Goal: Transaction & Acquisition: Purchase product/service

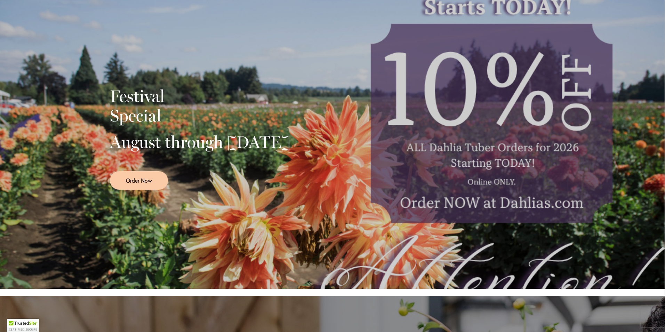
scroll to position [139, 0]
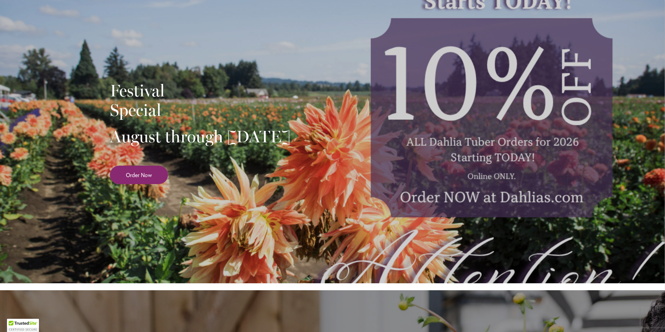
click at [130, 179] on span "Order Now" at bounding box center [139, 175] width 26 height 8
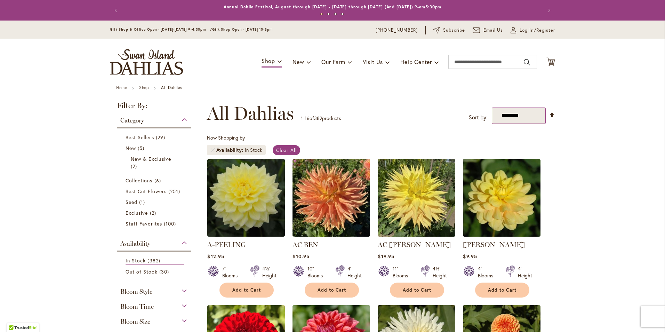
click at [530, 116] on select "**********" at bounding box center [518, 115] width 54 height 16
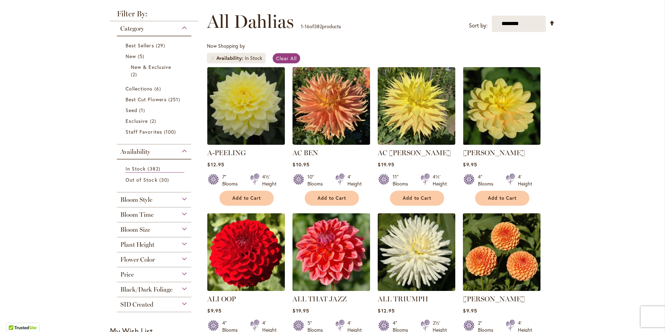
scroll to position [104, 0]
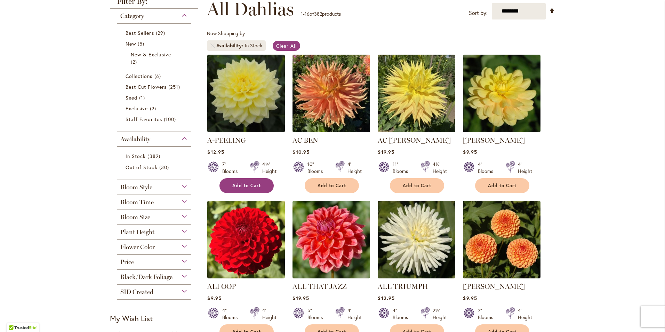
click at [229, 187] on button "Add to Cart" at bounding box center [246, 185] width 54 height 15
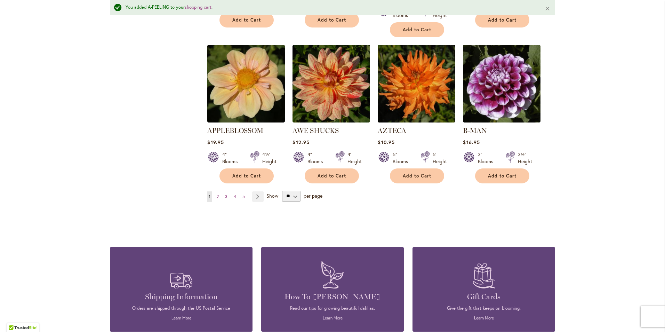
scroll to position [575, 0]
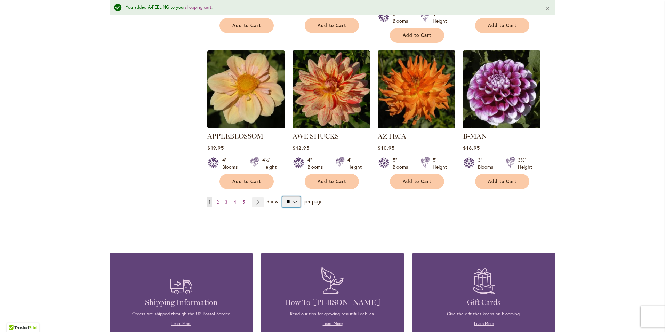
click at [291, 196] on select "** ** ** **" at bounding box center [291, 201] width 18 height 11
select select "**"
click at [282, 196] on select "** ** ** **" at bounding box center [291, 201] width 18 height 11
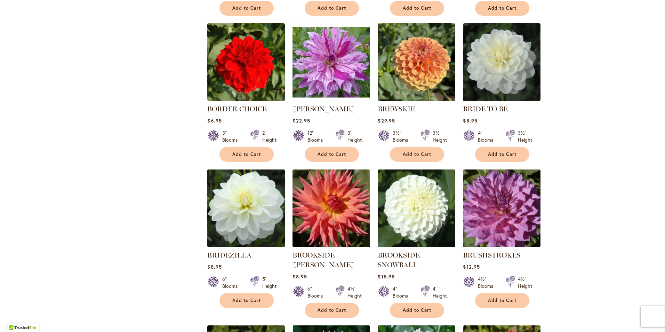
scroll to position [1773, 0]
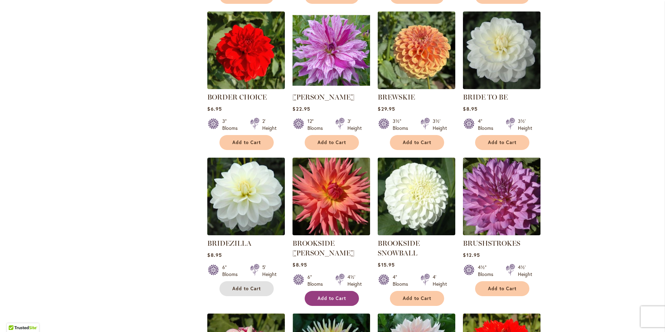
drag, startPoint x: 251, startPoint y: 268, endPoint x: 305, endPoint y: 271, distance: 53.6
click at [251, 285] on span "Add to Cart" at bounding box center [246, 288] width 28 height 6
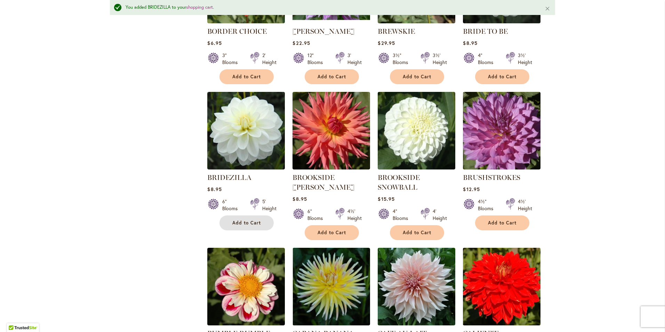
scroll to position [1895, 0]
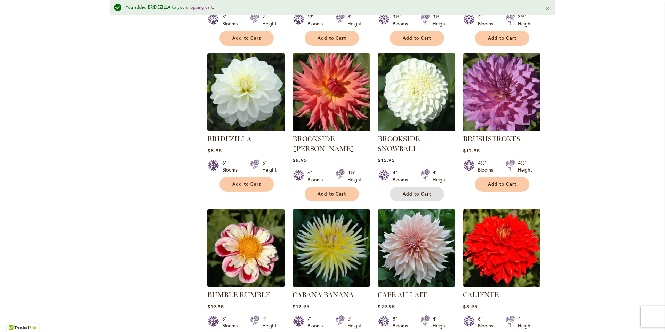
drag, startPoint x: 419, startPoint y: 176, endPoint x: 423, endPoint y: 176, distance: 3.8
click at [419, 191] on span "Add to Cart" at bounding box center [416, 194] width 28 height 6
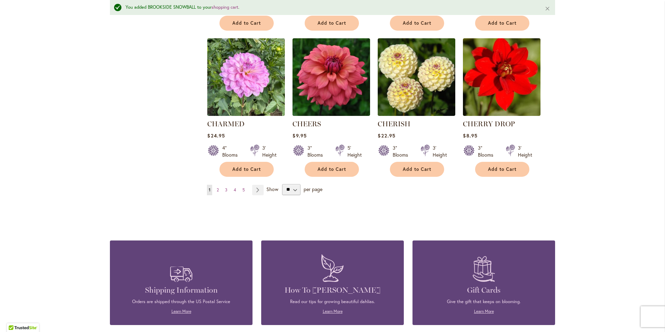
scroll to position [2382, 0]
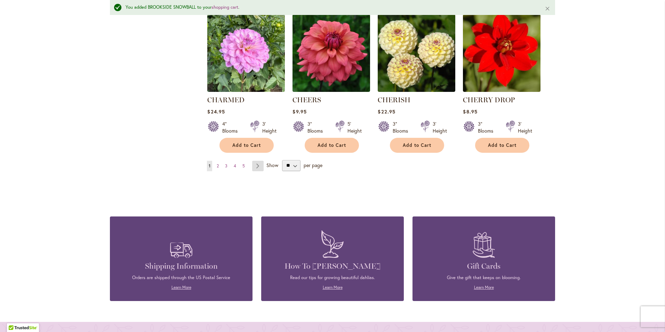
click at [254, 161] on link "Page Next" at bounding box center [257, 166] width 11 height 10
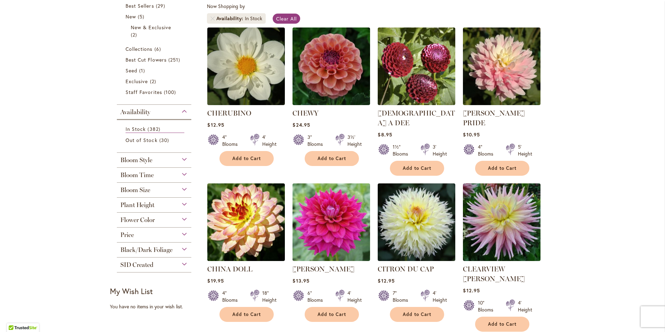
scroll to position [139, 0]
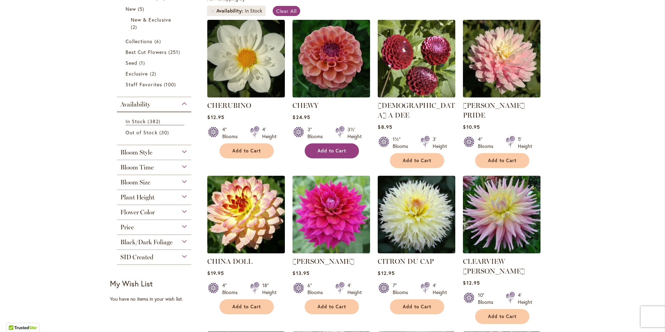
click at [336, 150] on span "Add to Cart" at bounding box center [331, 151] width 28 height 6
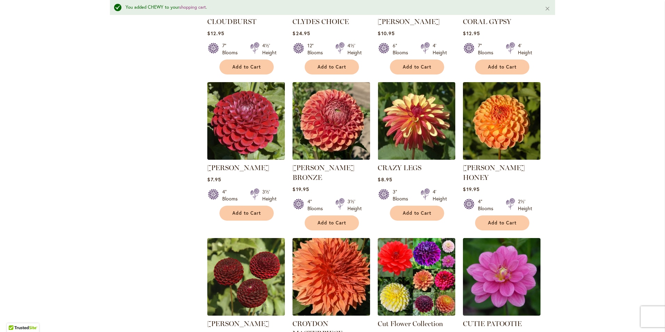
scroll to position [575, 0]
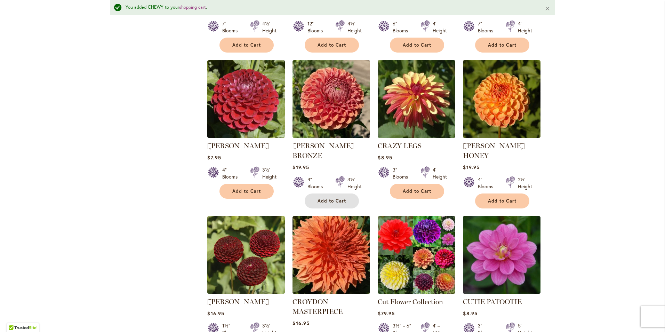
drag, startPoint x: 338, startPoint y: 171, endPoint x: 356, endPoint y: 169, distance: 18.2
click at [338, 198] on span "Add to Cart" at bounding box center [331, 201] width 28 height 6
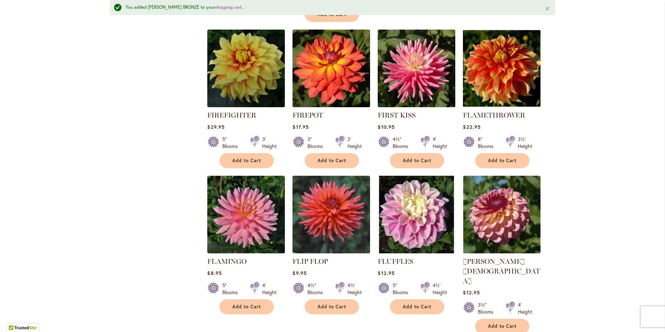
scroll to position [2139, 0]
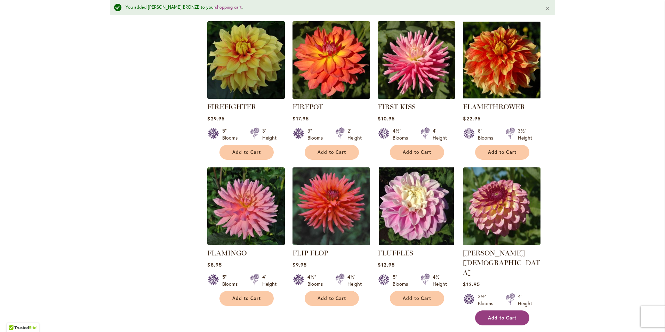
click at [511, 315] on span "Add to Cart" at bounding box center [502, 318] width 28 height 6
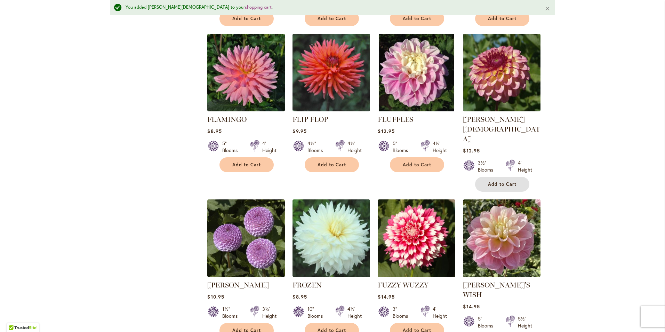
scroll to position [2312, 0]
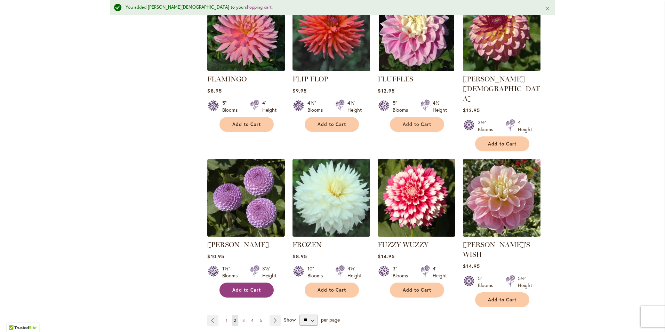
click at [255, 287] on span "Add to Cart" at bounding box center [246, 290] width 28 height 6
click at [274, 315] on link "Page Next" at bounding box center [274, 320] width 11 height 10
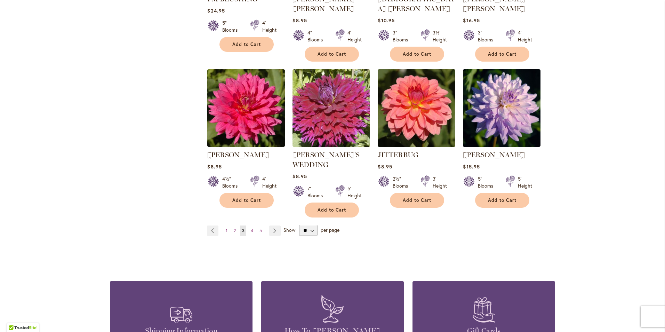
scroll to position [2363, 0]
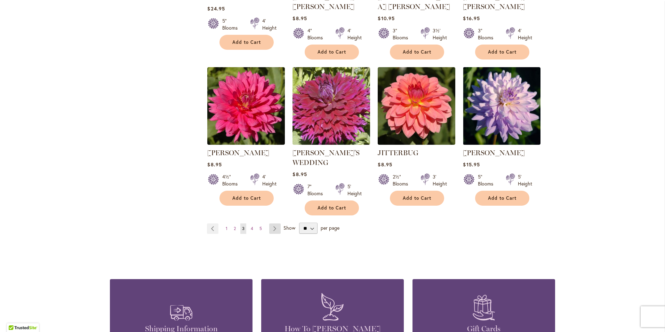
click at [271, 223] on link "Page Next" at bounding box center [274, 228] width 11 height 10
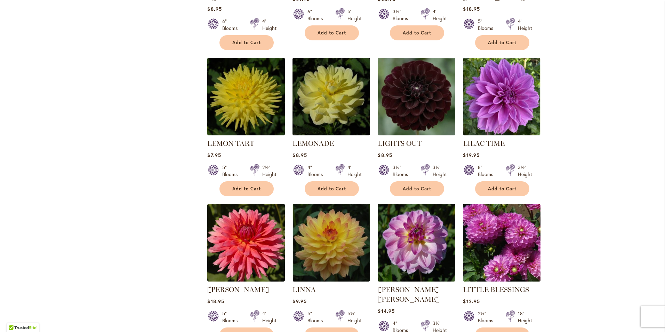
scroll to position [695, 0]
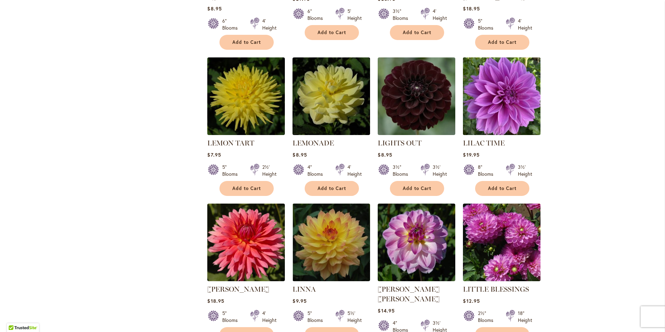
click at [495, 91] on img at bounding box center [501, 95] width 81 height 81
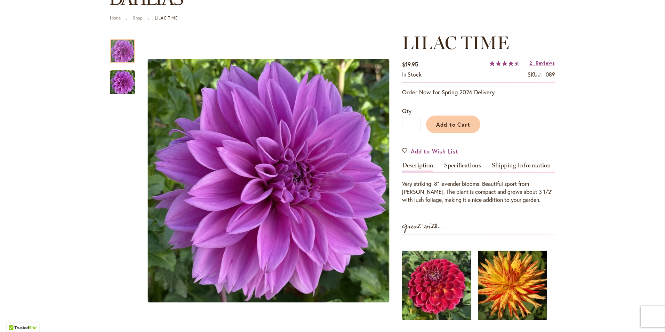
scroll to position [104, 0]
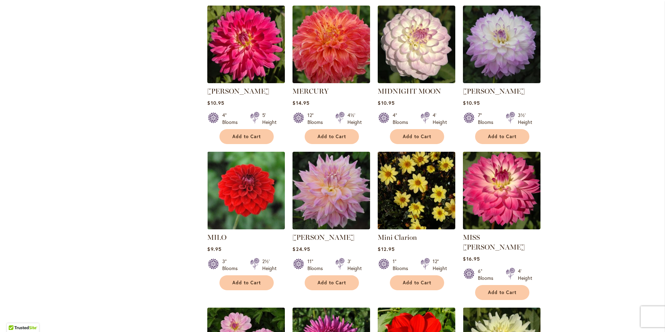
scroll to position [1960, 0]
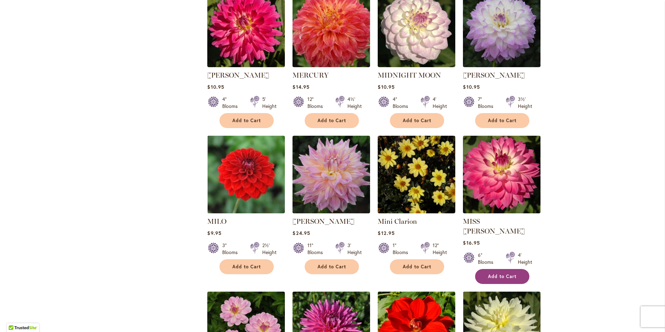
click at [506, 273] on span "Add to Cart" at bounding box center [502, 276] width 28 height 6
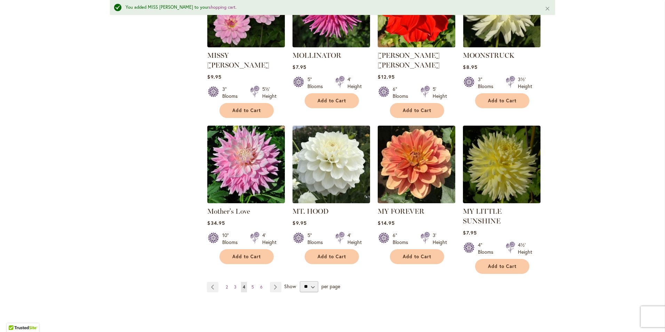
scroll to position [2291, 0]
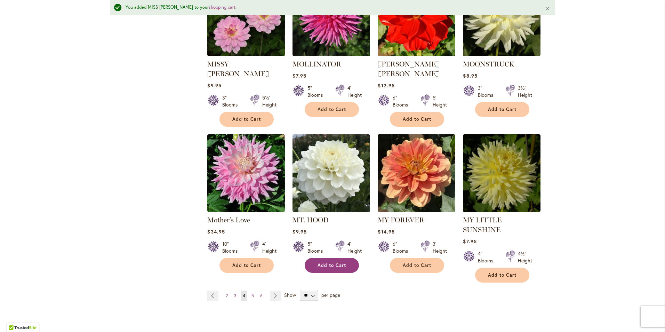
click at [332, 258] on button "Add to Cart" at bounding box center [331, 265] width 54 height 15
click at [272, 290] on link "Page Next" at bounding box center [275, 295] width 11 height 10
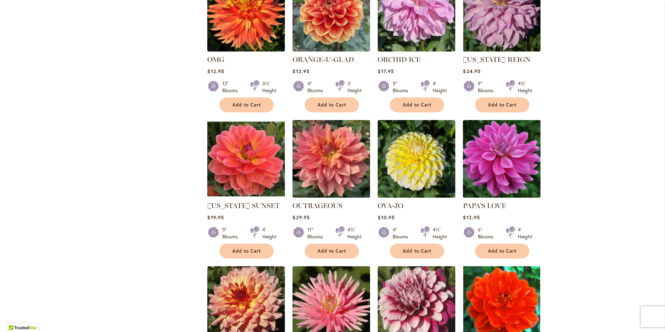
scroll to position [626, 0]
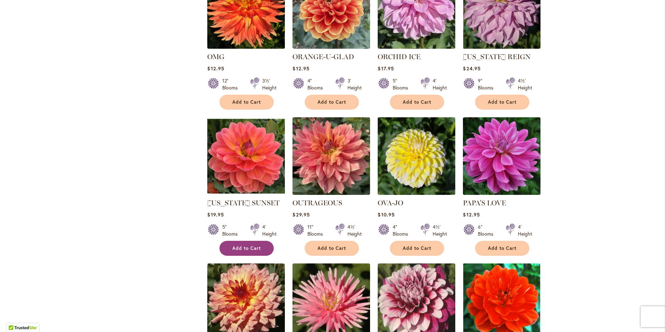
click at [236, 244] on button "Add to Cart" at bounding box center [246, 248] width 54 height 15
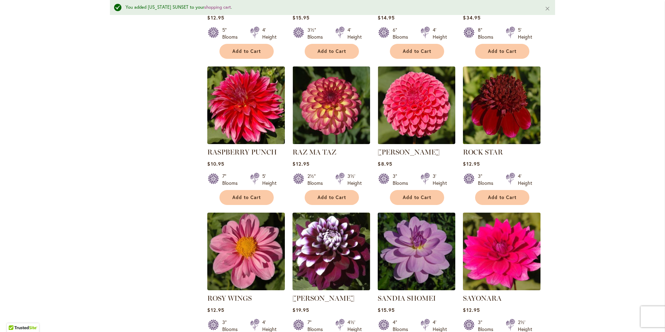
scroll to position [1895, 0]
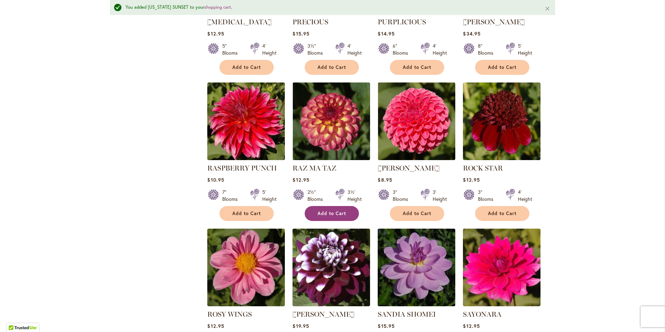
click at [336, 210] on span "Add to Cart" at bounding box center [331, 213] width 28 height 6
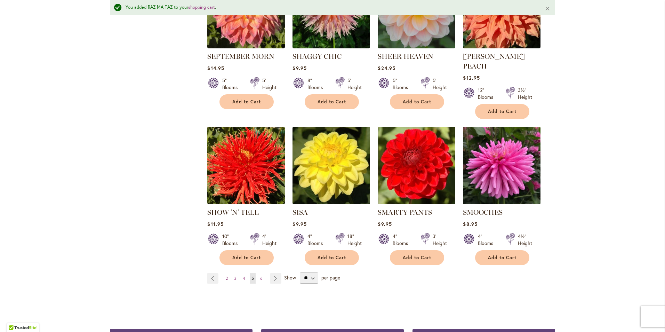
scroll to position [2312, 0]
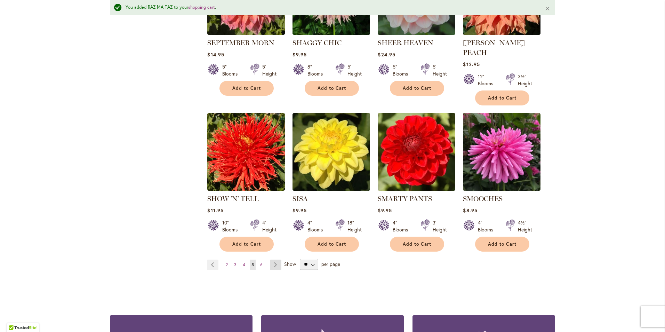
click at [274, 259] on link "Page Next" at bounding box center [275, 264] width 11 height 10
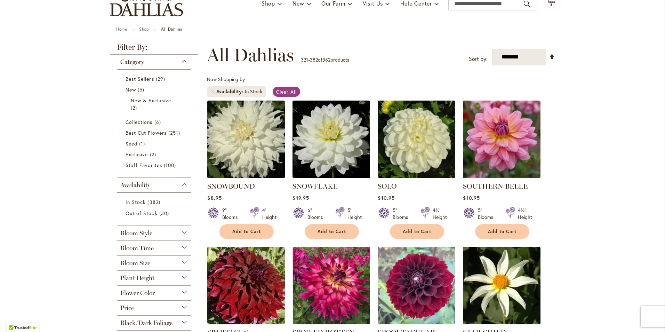
scroll to position [70, 0]
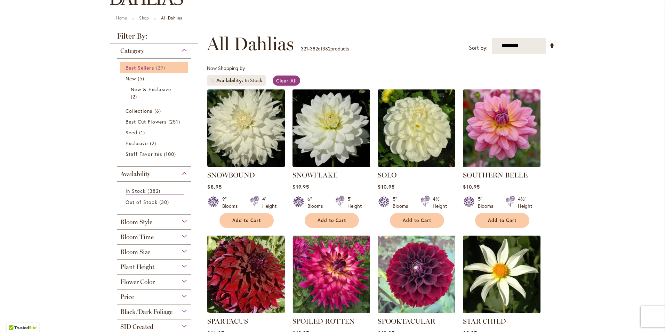
click at [150, 68] on span "Best Sellers" at bounding box center [139, 67] width 28 height 7
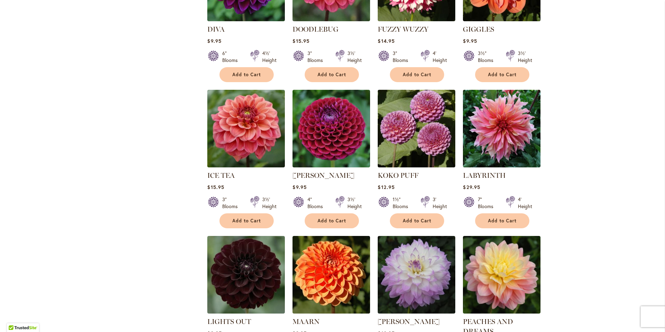
scroll to position [664, 0]
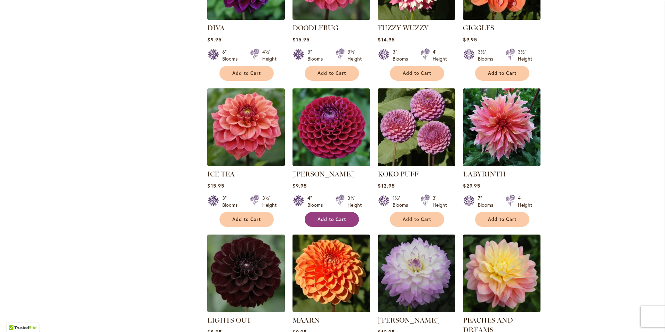
click at [333, 216] on span "Add to Cart" at bounding box center [331, 219] width 28 height 6
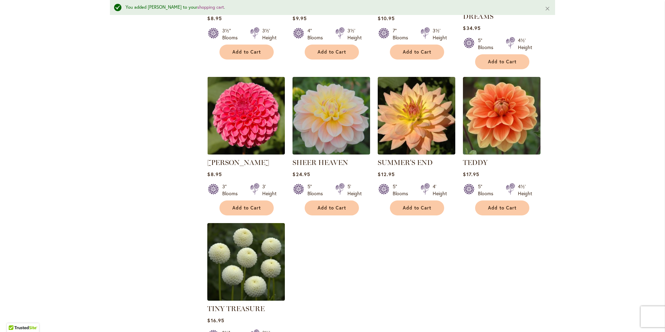
scroll to position [995, 0]
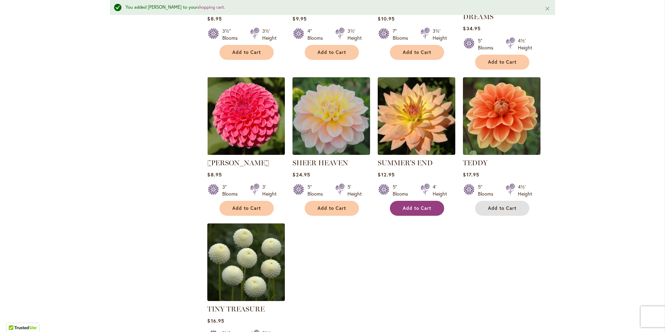
drag, startPoint x: 507, startPoint y: 202, endPoint x: 435, endPoint y: 198, distance: 71.7
click at [507, 202] on button "Add to Cart" at bounding box center [502, 208] width 54 height 15
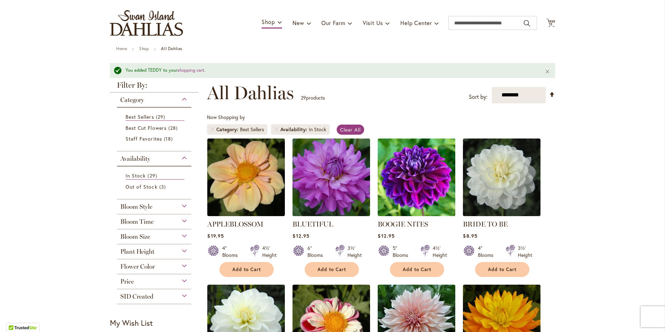
scroll to position [0, 0]
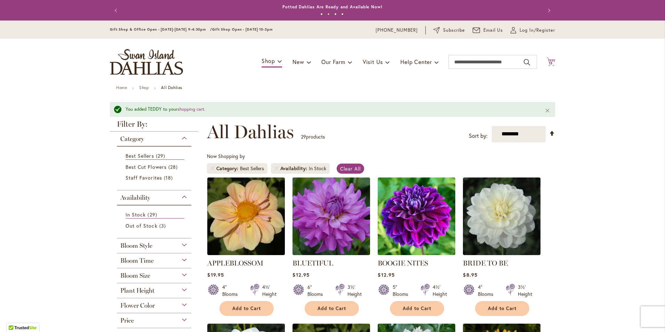
click at [550, 62] on span "13 13 items" at bounding box center [550, 63] width 7 height 3
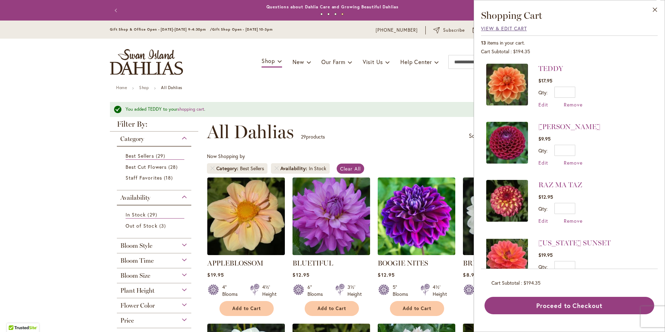
click at [507, 29] on span "View & Edit Cart" at bounding box center [504, 28] width 46 height 7
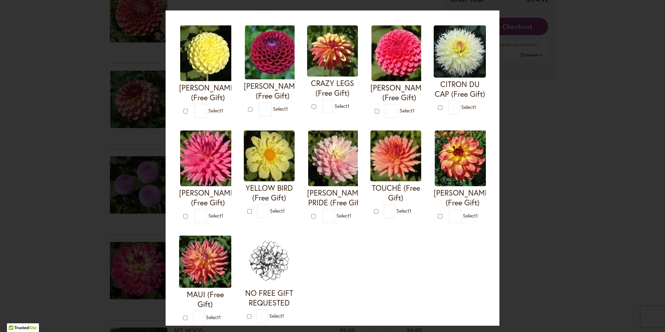
scroll to position [241, 0]
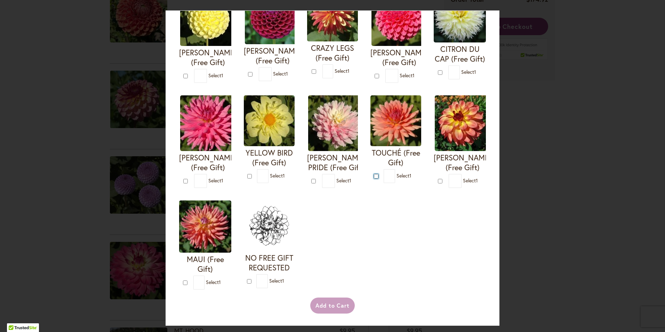
type input "*"
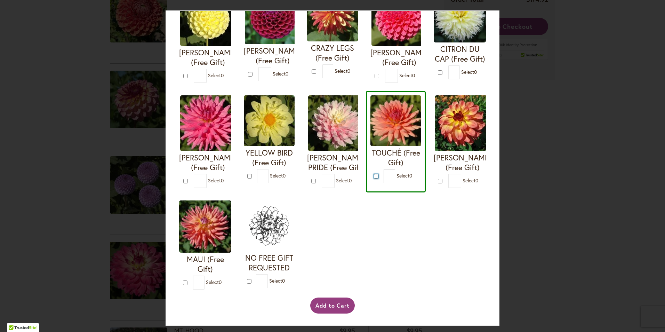
scroll to position [310, 0]
click at [334, 299] on button "Add to Cart" at bounding box center [332, 305] width 45 height 16
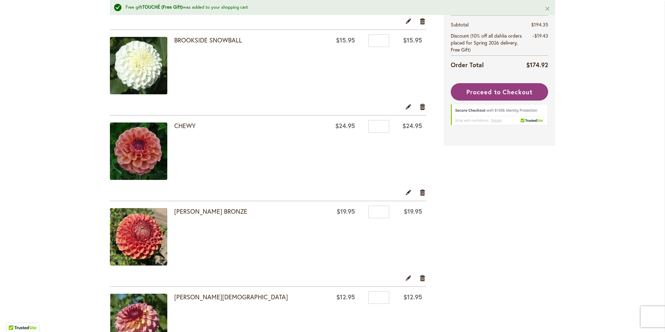
scroll to position [313, 0]
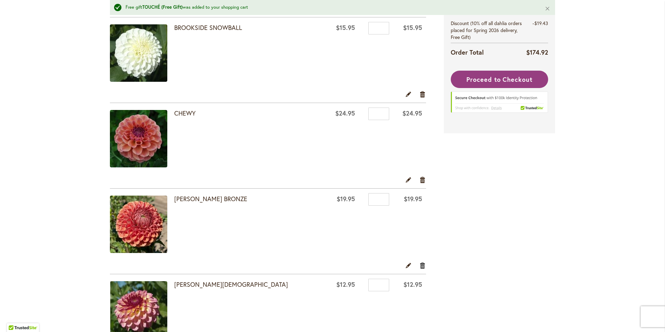
click at [420, 266] on link "Remove item" at bounding box center [422, 265] width 7 height 8
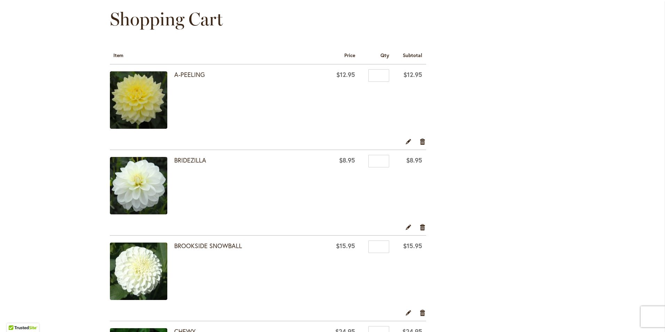
scroll to position [70, 0]
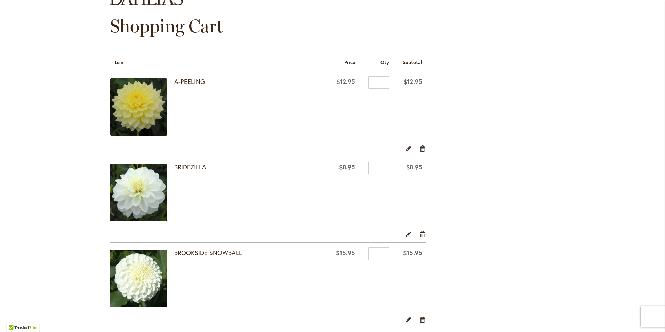
click at [419, 147] on link "Remove item" at bounding box center [422, 148] width 7 height 8
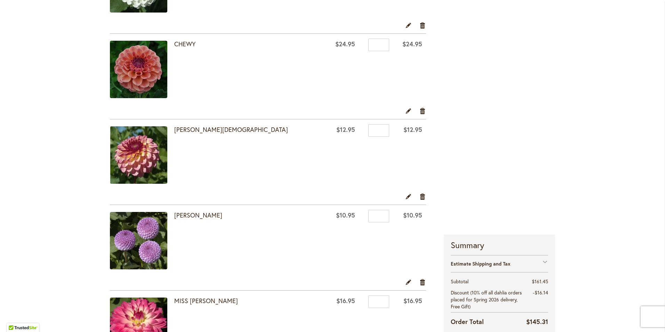
scroll to position [452, 0]
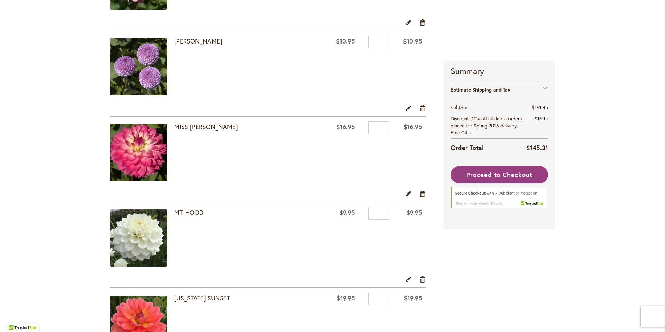
click at [420, 280] on link "Remove item" at bounding box center [422, 279] width 7 height 8
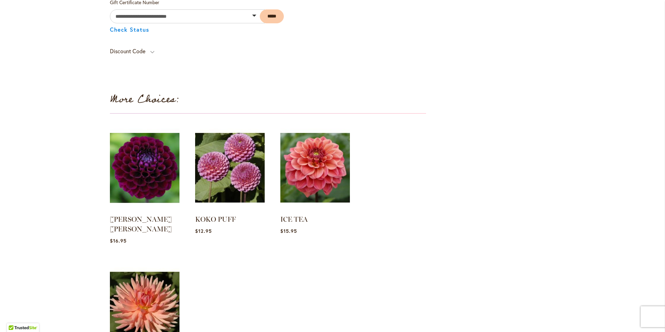
scroll to position [1147, 0]
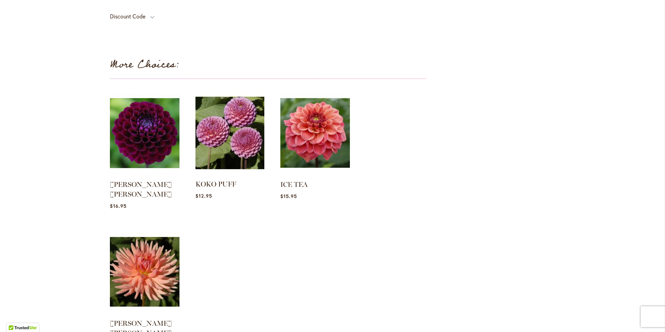
drag, startPoint x: 315, startPoint y: 120, endPoint x: 249, endPoint y: 144, distance: 70.0
click at [315, 120] on img at bounding box center [315, 132] width 70 height 87
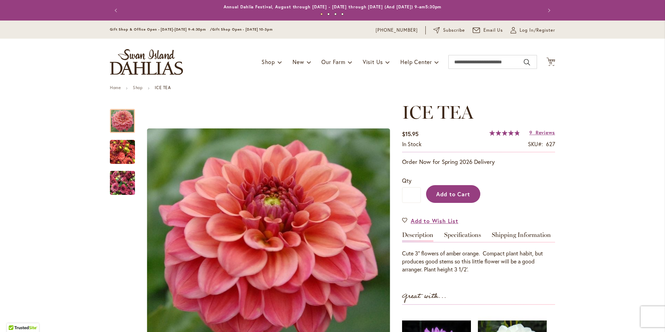
click at [460, 197] on span "Add to Cart" at bounding box center [453, 193] width 34 height 7
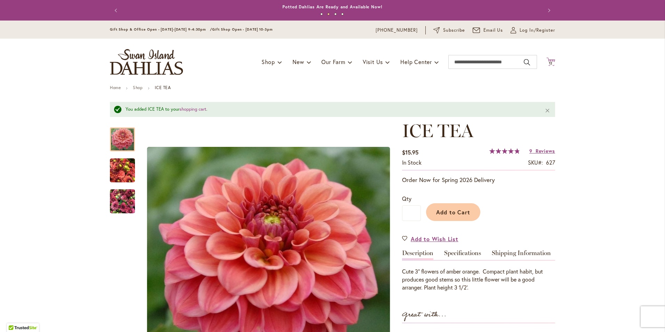
click at [552, 63] on icon "Cart .cls-1 { fill: #231f20; }" at bounding box center [550, 61] width 9 height 9
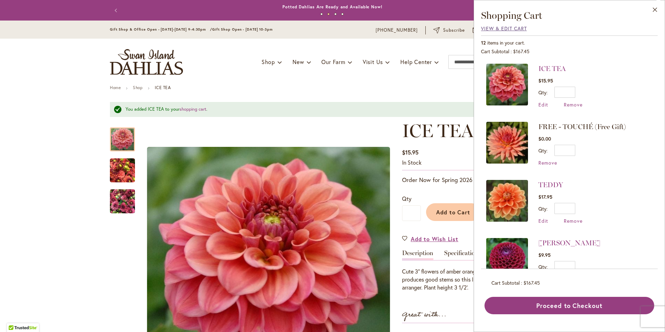
click at [513, 28] on span "View & Edit Cart" at bounding box center [504, 28] width 46 height 7
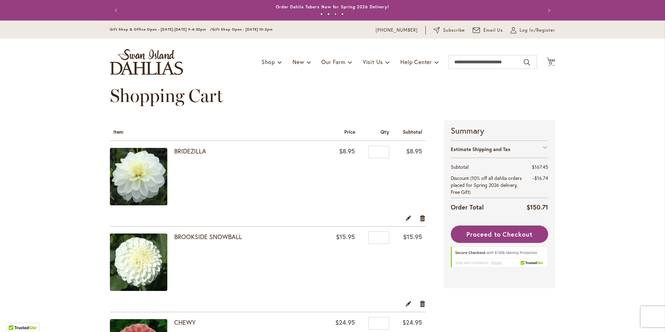
click at [142, 168] on img at bounding box center [138, 176] width 57 height 57
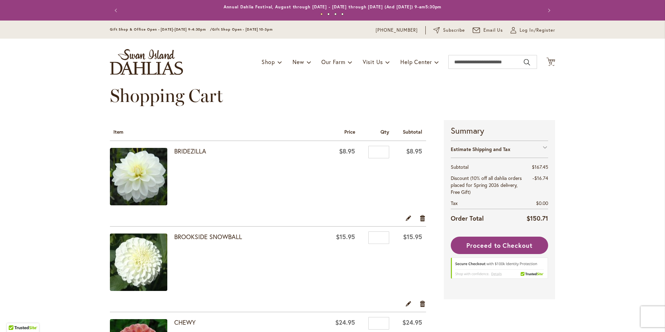
scroll to position [139, 0]
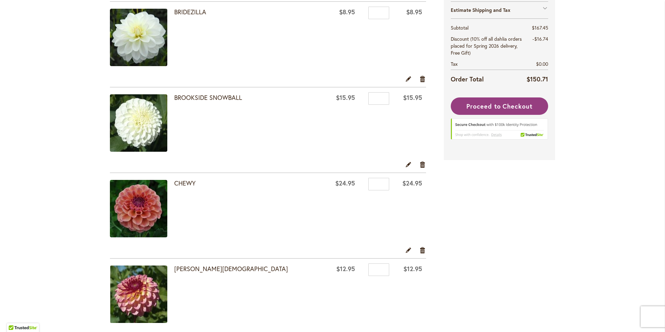
click at [132, 210] on img at bounding box center [138, 208] width 57 height 57
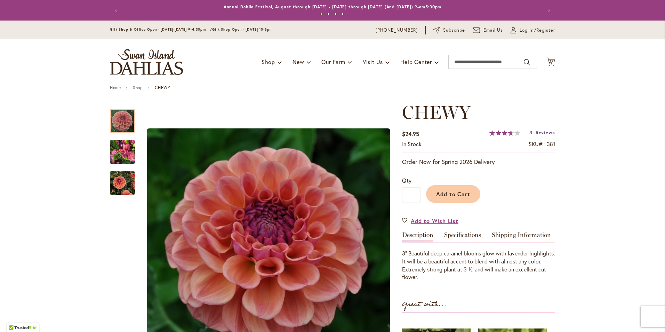
click at [543, 131] on span "Reviews" at bounding box center [544, 132] width 19 height 7
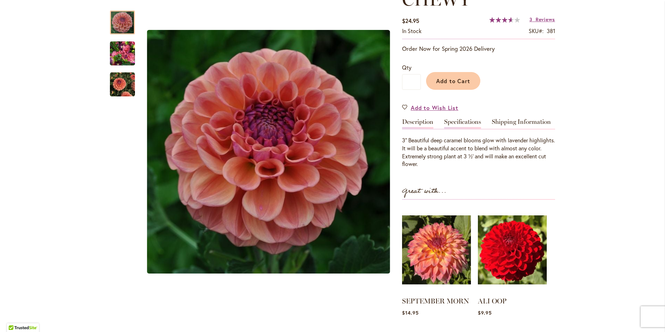
scroll to position [78, 0]
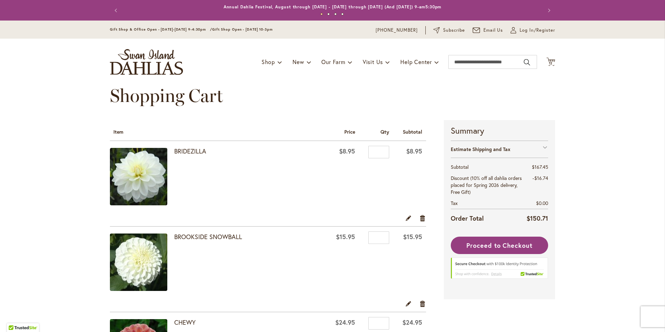
scroll to position [104, 0]
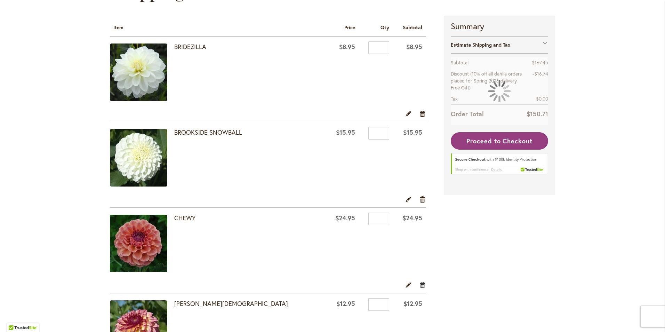
click at [419, 283] on link "Remove item" at bounding box center [422, 284] width 7 height 8
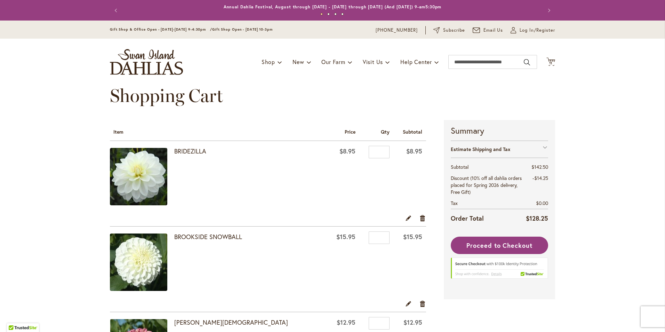
scroll to position [104, 0]
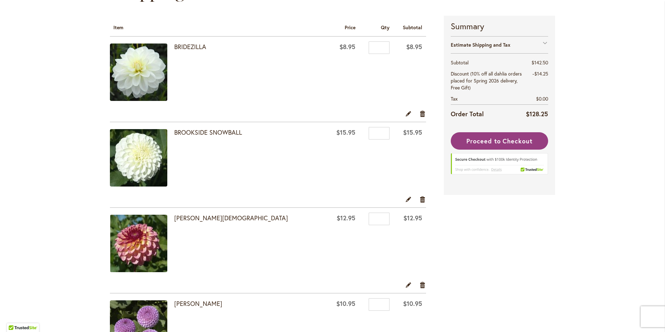
click at [143, 254] on img at bounding box center [138, 242] width 57 height 57
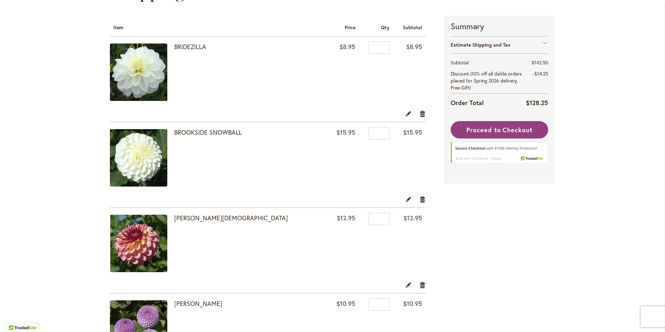
click at [143, 248] on img at bounding box center [138, 242] width 57 height 57
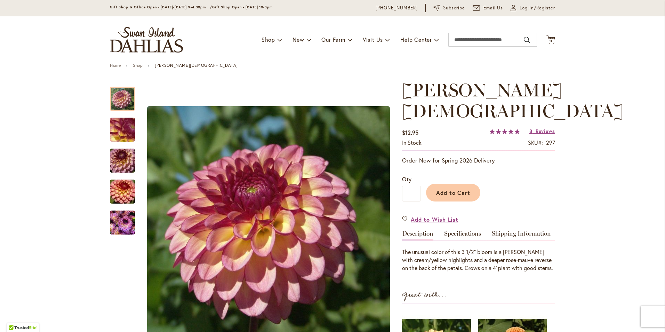
scroll to position [35, 0]
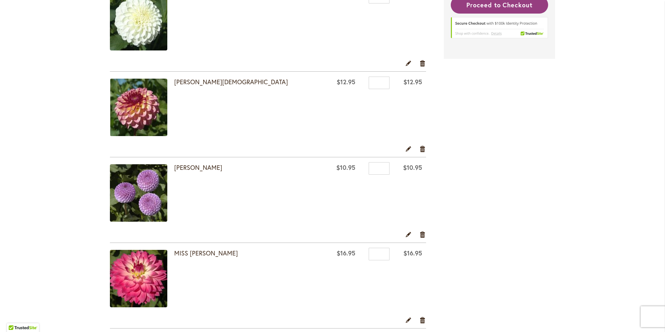
scroll to position [243, 0]
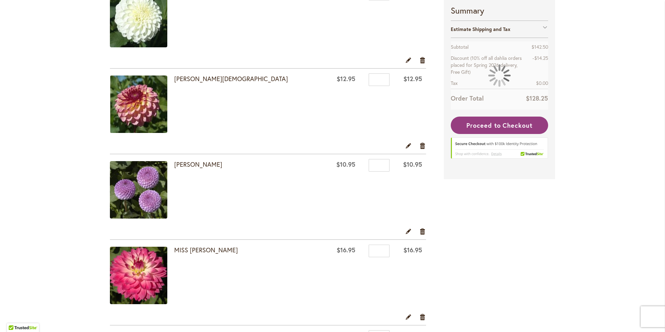
click at [130, 191] on img at bounding box center [138, 189] width 57 height 57
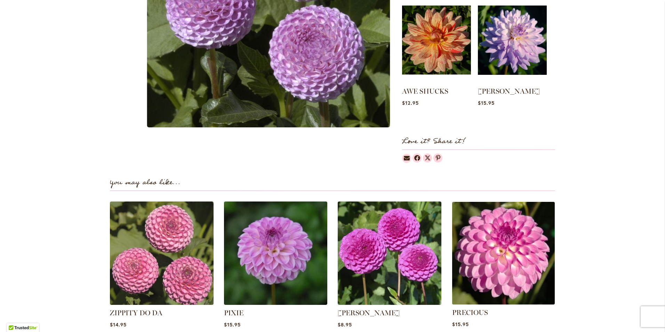
scroll to position [382, 0]
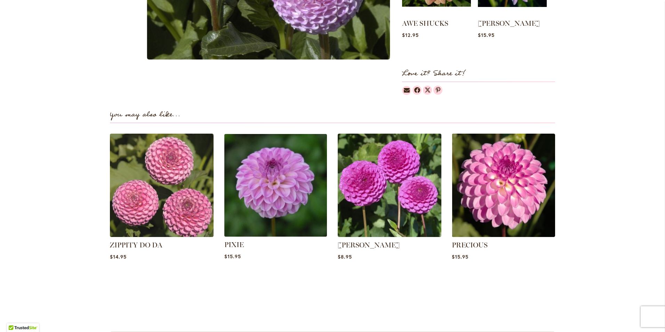
click at [258, 206] on img at bounding box center [275, 185] width 108 height 108
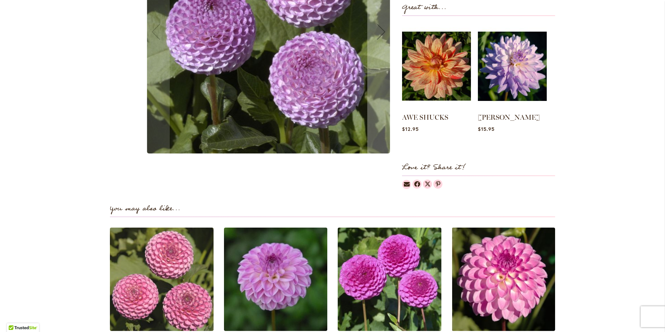
scroll to position [313, 0]
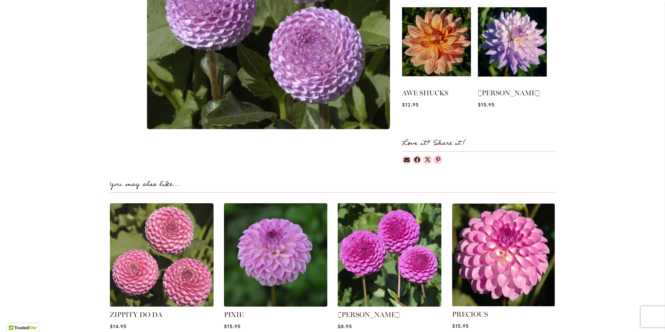
click at [523, 265] on img at bounding box center [503, 255] width 108 height 108
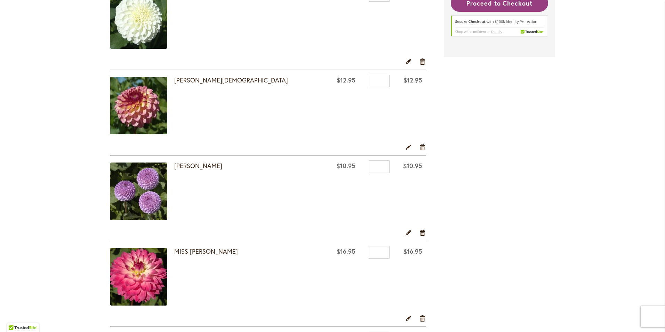
scroll to position [381, 0]
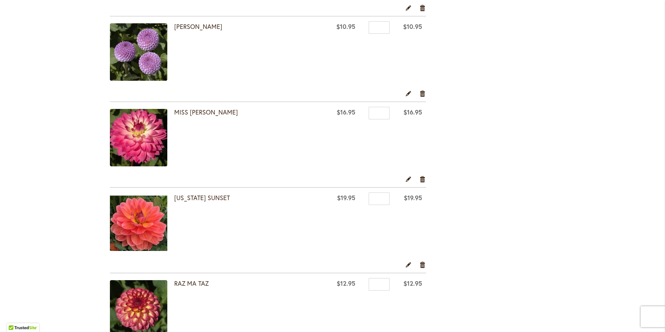
click at [138, 137] on img at bounding box center [138, 137] width 57 height 57
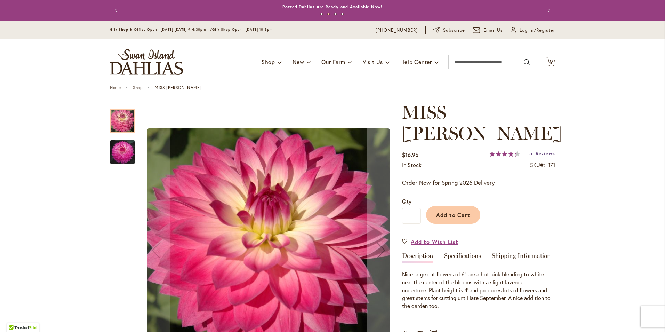
click at [540, 150] on span "Reviews" at bounding box center [544, 153] width 19 height 7
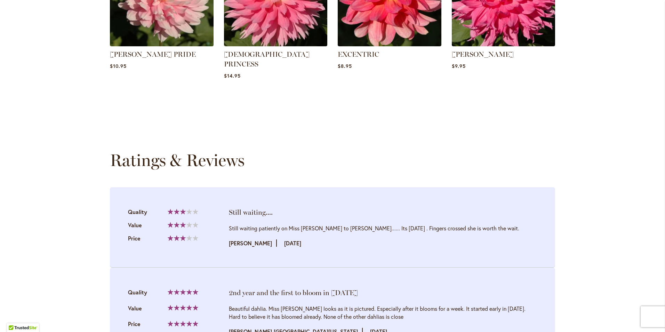
scroll to position [608, 0]
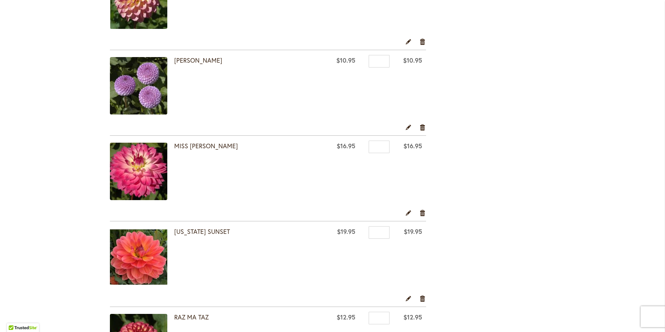
scroll to position [348, 0]
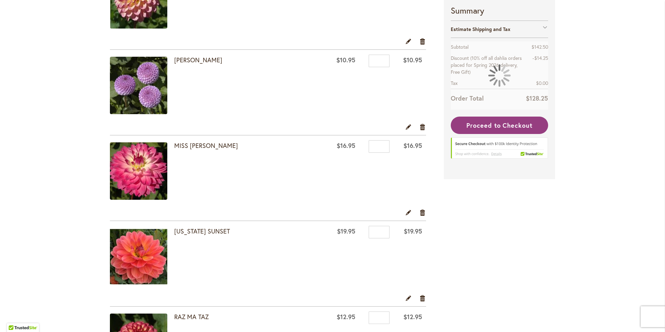
click at [147, 257] on img at bounding box center [138, 256] width 57 height 57
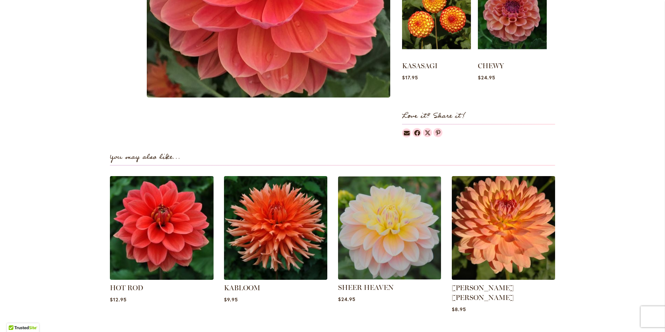
scroll to position [417, 0]
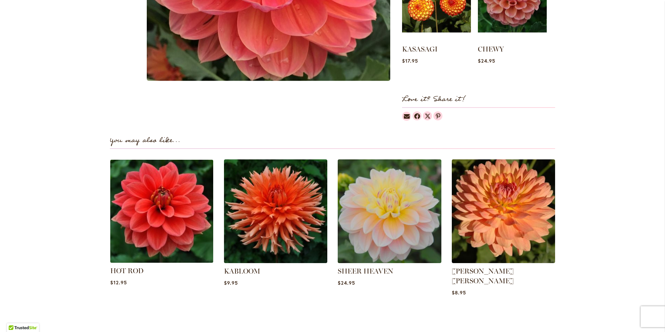
click at [162, 210] on img at bounding box center [162, 211] width 108 height 108
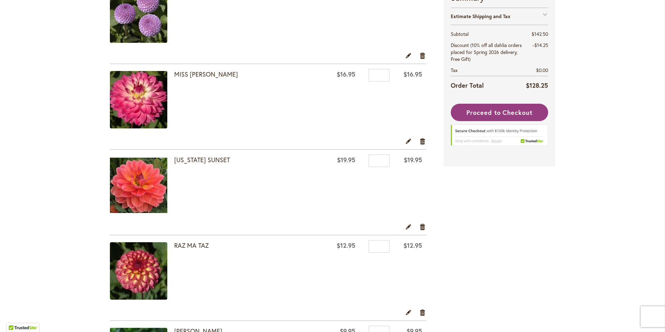
scroll to position [521, 0]
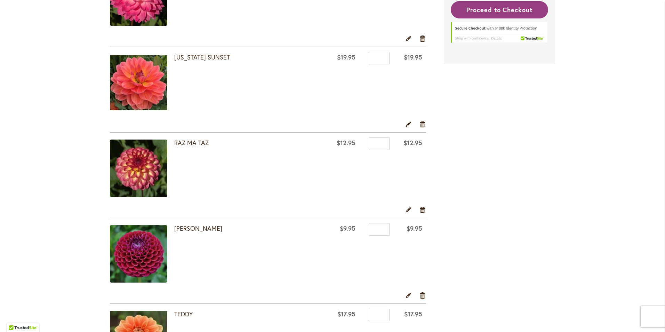
click at [139, 163] on img at bounding box center [138, 167] width 57 height 57
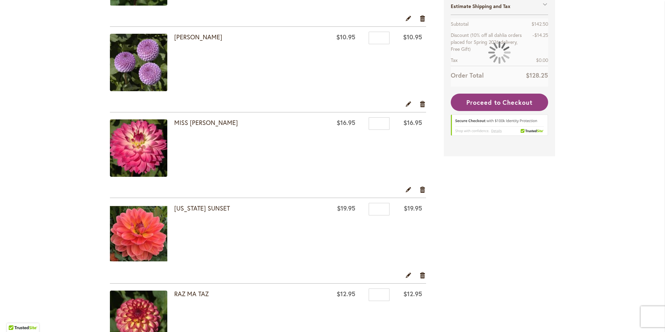
scroll to position [487, 0]
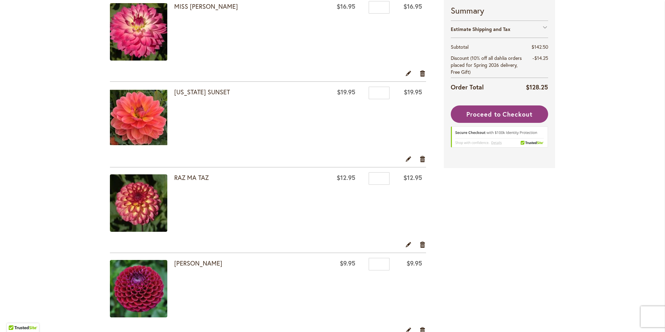
click at [133, 287] on img at bounding box center [138, 288] width 57 height 57
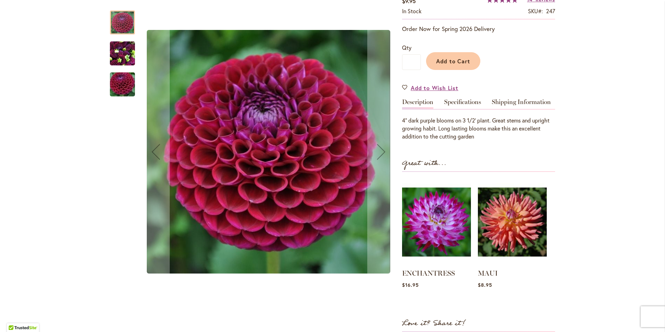
scroll to position [35, 0]
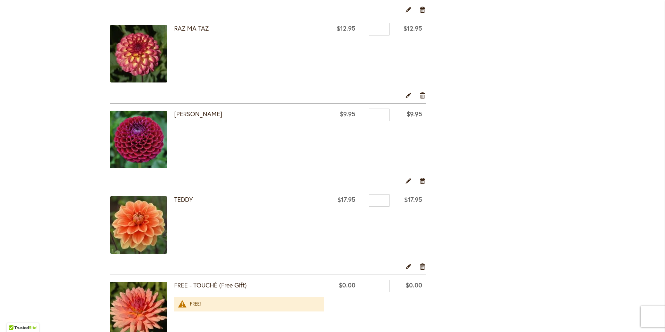
scroll to position [730, 0]
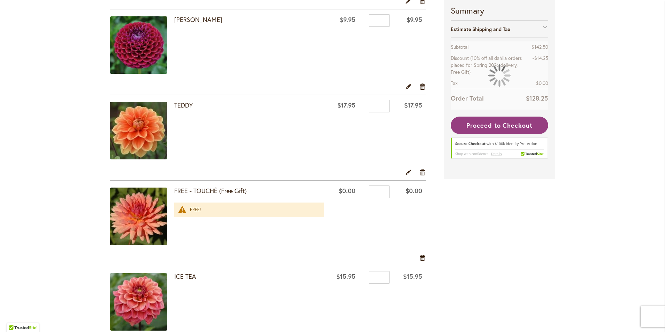
click at [139, 131] on img at bounding box center [138, 130] width 57 height 57
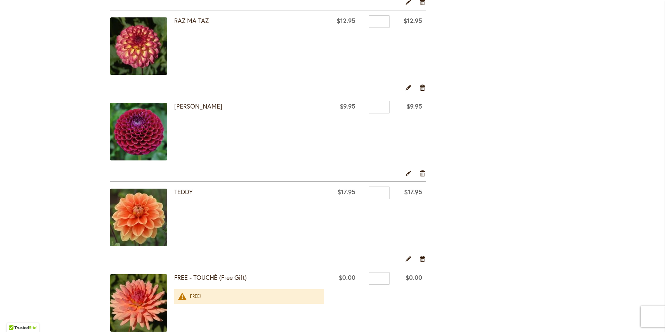
scroll to position [730, 0]
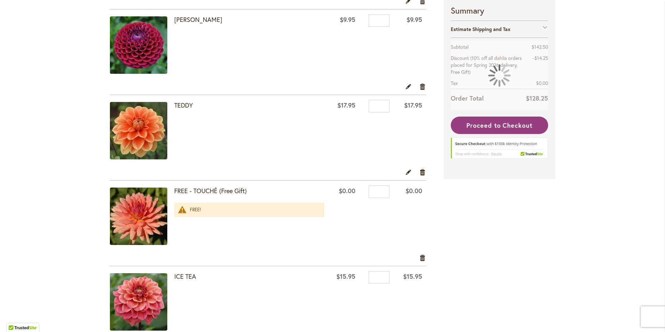
click at [146, 220] on img at bounding box center [138, 215] width 57 height 57
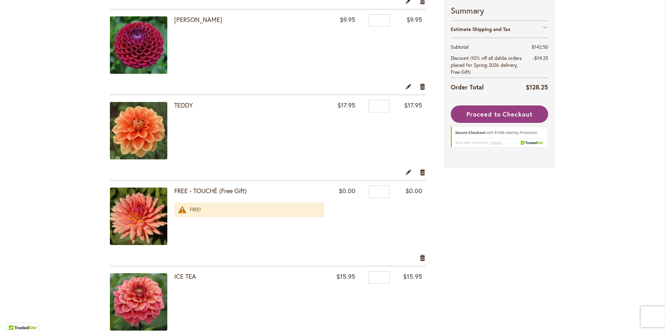
click at [137, 222] on img at bounding box center [138, 215] width 57 height 57
click at [150, 213] on img at bounding box center [138, 215] width 57 height 57
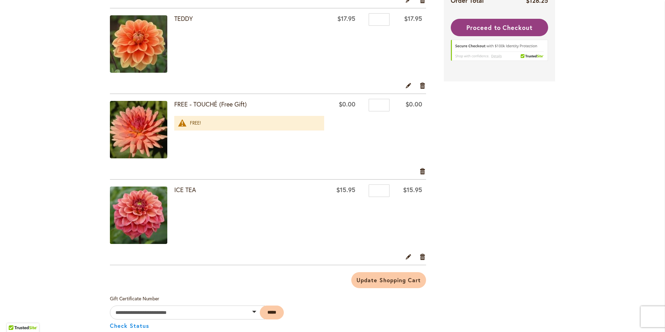
scroll to position [834, 0]
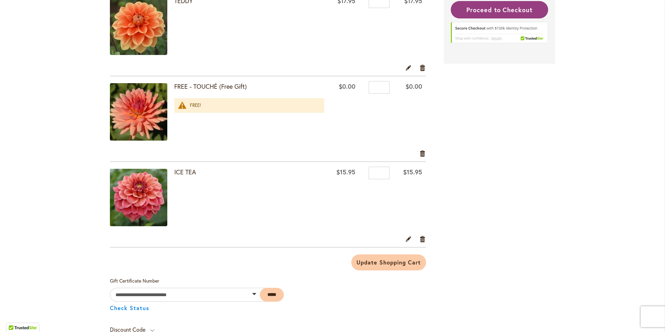
click at [135, 205] on img at bounding box center [138, 197] width 57 height 57
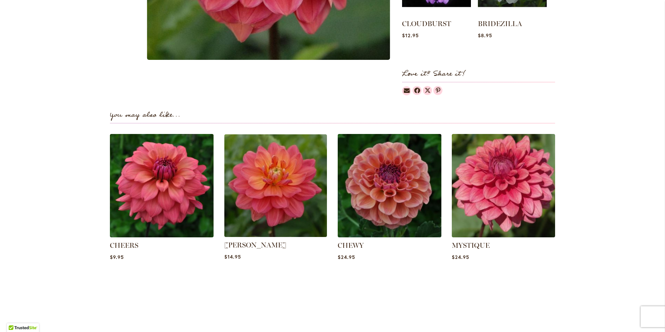
scroll to position [382, 0]
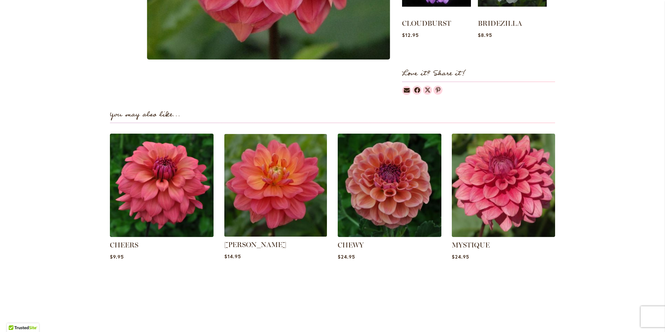
click at [279, 187] on img at bounding box center [275, 185] width 108 height 108
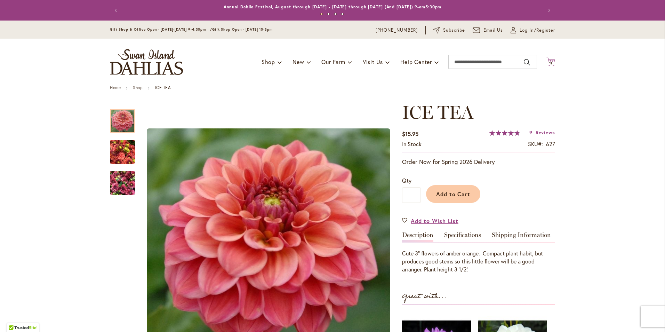
click at [550, 63] on span "11 11 items" at bounding box center [550, 63] width 7 height 3
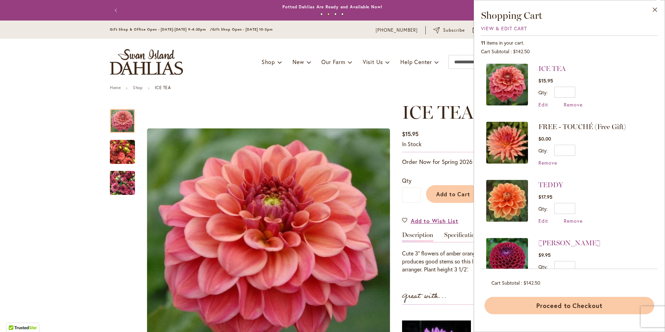
click at [590, 305] on button "Proceed to Checkout" at bounding box center [569, 304] width 170 height 17
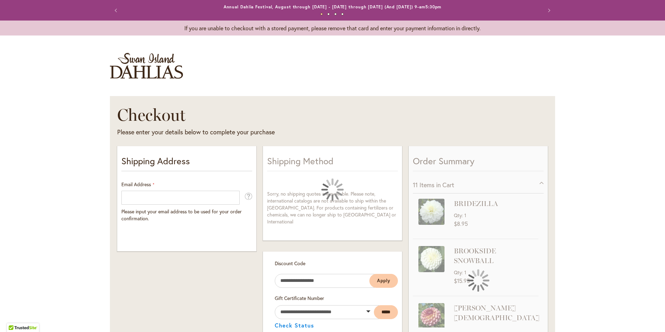
select select "**"
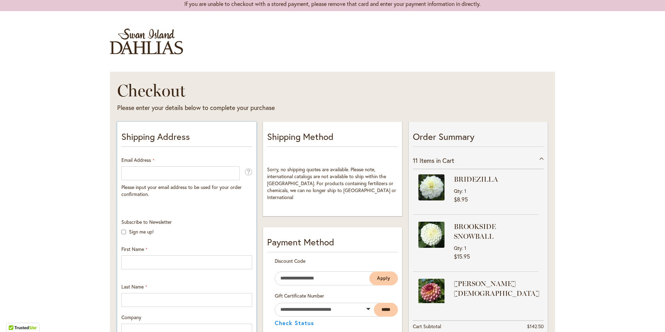
scroll to position [35, 0]
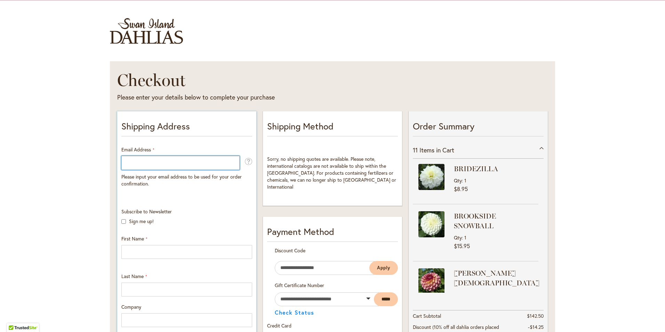
click at [180, 167] on input "Email Address" at bounding box center [180, 163] width 118 height 14
type input "**********"
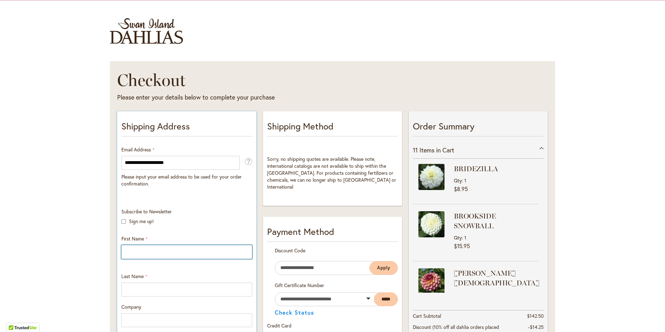
click at [182, 253] on input "First Name" at bounding box center [186, 252] width 131 height 14
type input "*******"
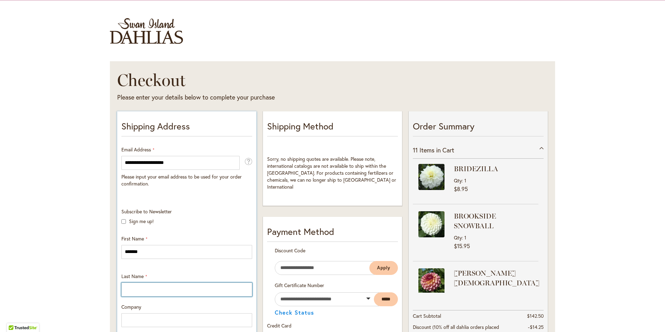
type input "******"
type input "*******"
type input "**********"
select select "**"
type input "*******"
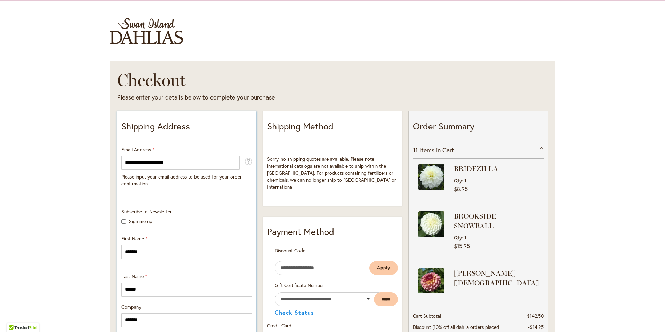
type input "*****"
type input "**********"
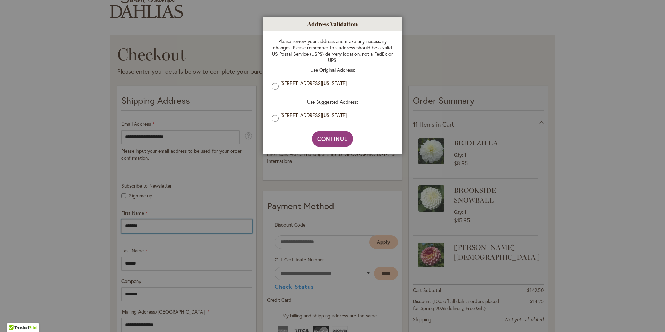
scroll to position [139, 0]
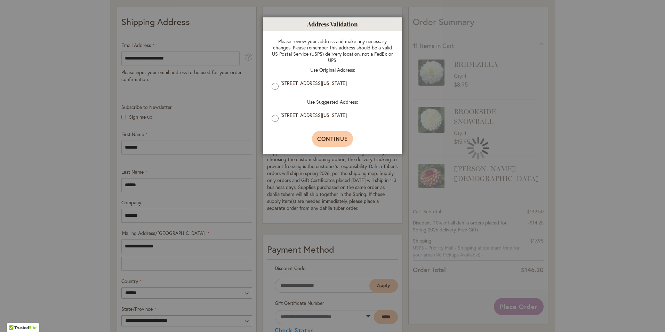
click at [334, 138] on span "Continue" at bounding box center [332, 138] width 31 height 7
type input "**********"
type input "*******"
type input "**********"
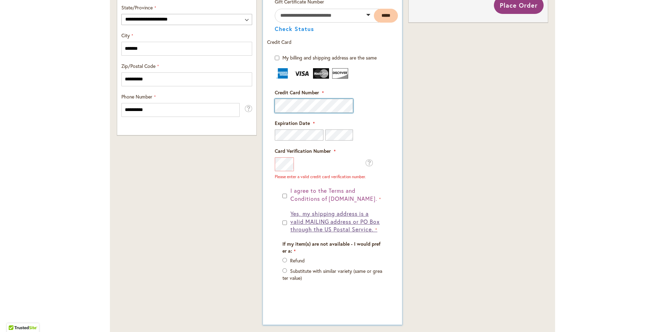
scroll to position [452, 0]
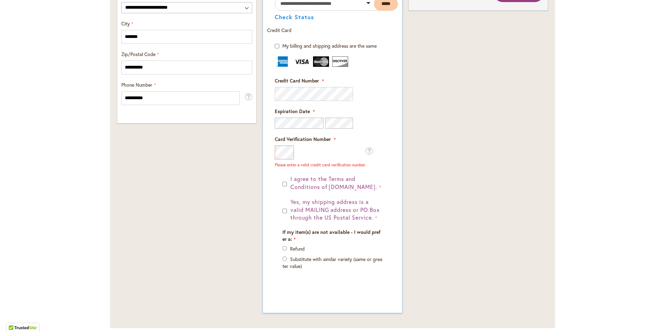
click at [392, 204] on form "My billing and shipping address are the same Billing Address First Name Last Na…" at bounding box center [332, 169] width 131 height 255
click at [241, 94] on div "**********" at bounding box center [332, 8] width 437 height 632
click at [209, 95] on div "**********" at bounding box center [332, 8] width 437 height 632
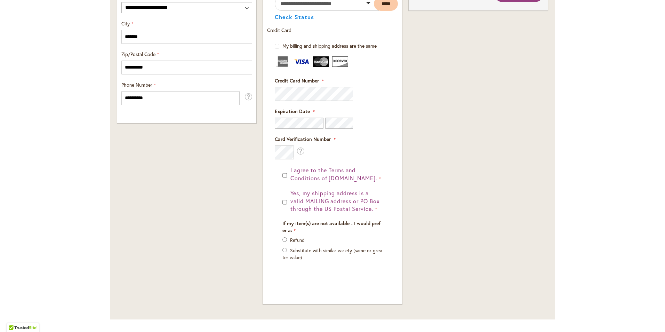
click at [222, 203] on div "**********" at bounding box center [186, 4] width 145 height 624
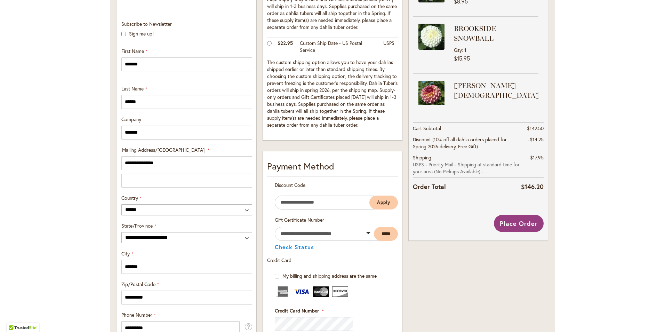
scroll to position [238, 0]
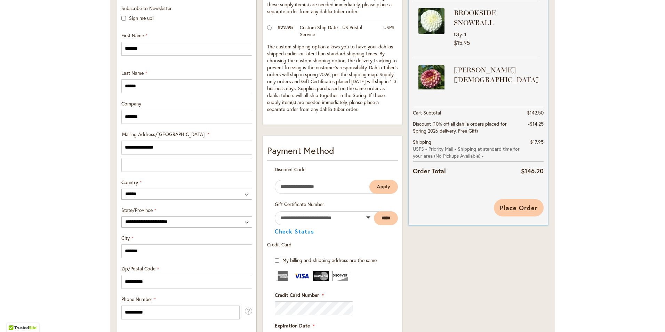
click at [517, 206] on span "Place Order" at bounding box center [518, 207] width 38 height 8
